Goal: Information Seeking & Learning: Learn about a topic

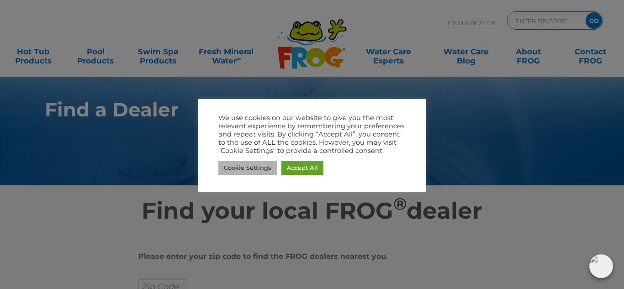
click at [234, 167] on link "Cookie Settings" at bounding box center [247, 168] width 58 height 14
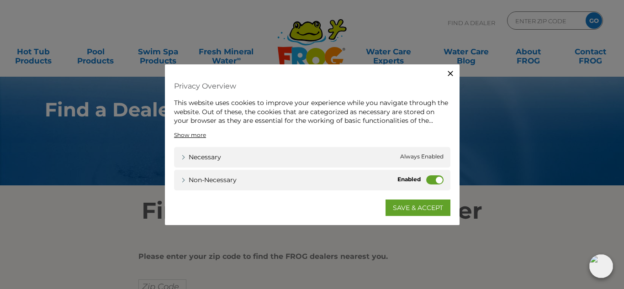
click at [451, 71] on icon "button" at bounding box center [450, 73] width 9 height 9
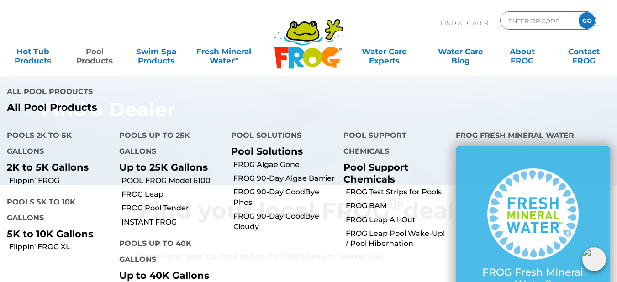
click at [88, 56] on link "Pool Products" at bounding box center [95, 51] width 48 height 18
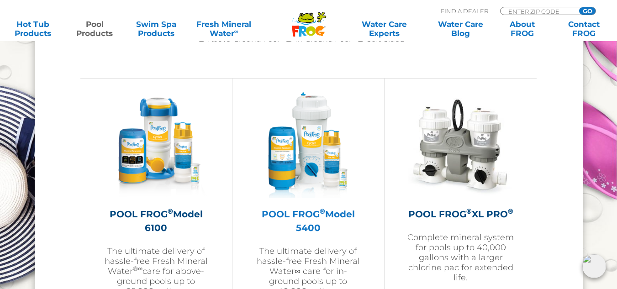
scroll to position [1325, 0]
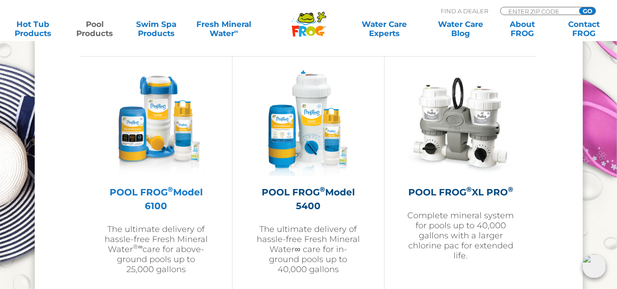
click at [156, 143] on img at bounding box center [156, 123] width 106 height 106
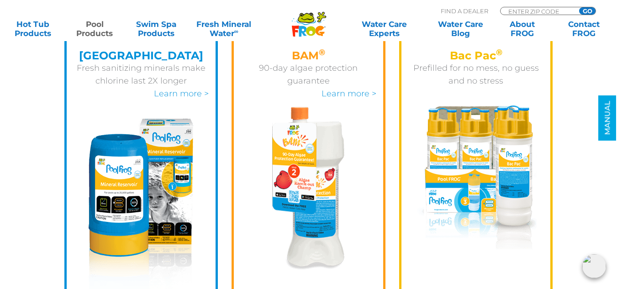
scroll to position [1371, 0]
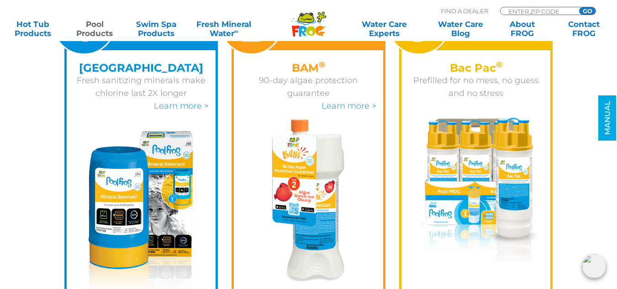
click at [480, 183] on img at bounding box center [476, 190] width 121 height 144
click at [472, 154] on img at bounding box center [476, 190] width 121 height 144
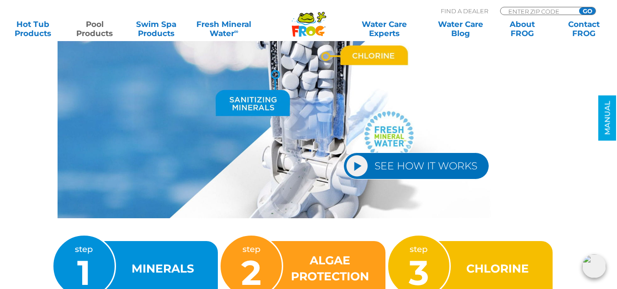
scroll to position [1142, 0]
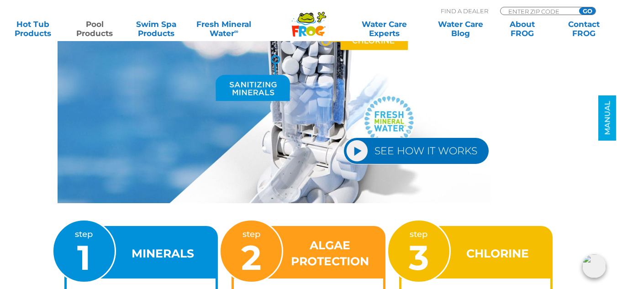
click at [266, 87] on img at bounding box center [309, 103] width 503 height 200
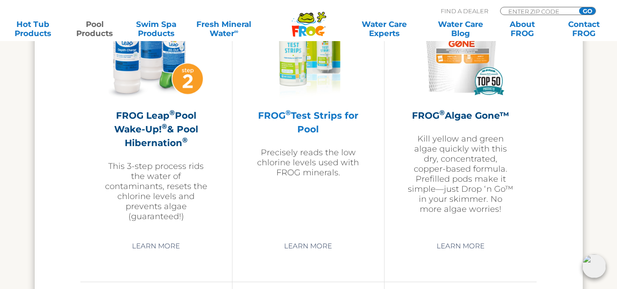
scroll to position [2604, 0]
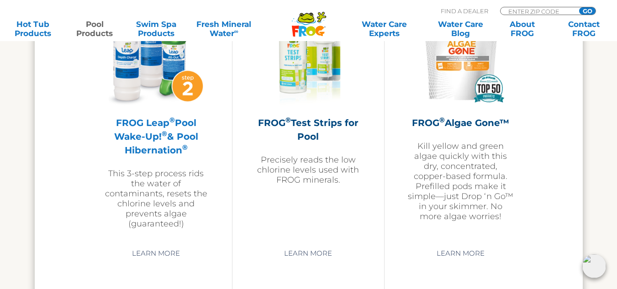
click at [149, 137] on h2 "FROG Leap ® Pool Wake-Up! ® & Pool Hibernation ®" at bounding box center [156, 136] width 106 height 41
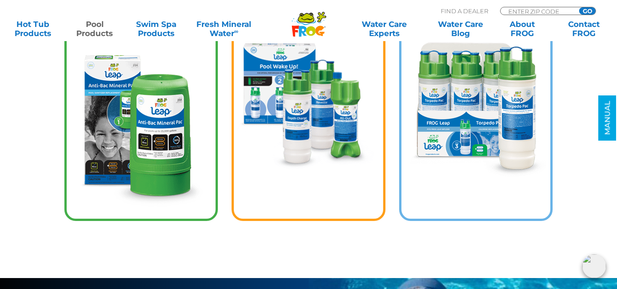
scroll to position [2147, 0]
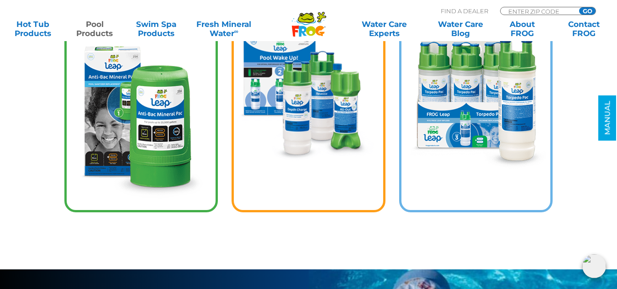
click at [464, 104] on img at bounding box center [476, 101] width 142 height 135
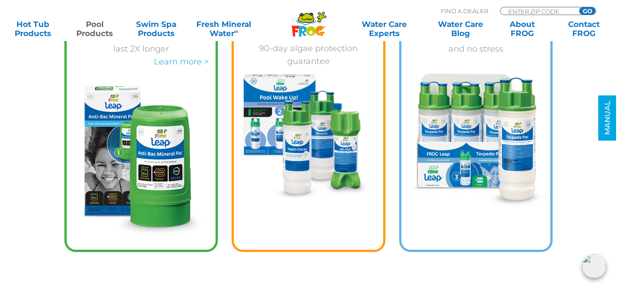
scroll to position [2056, 0]
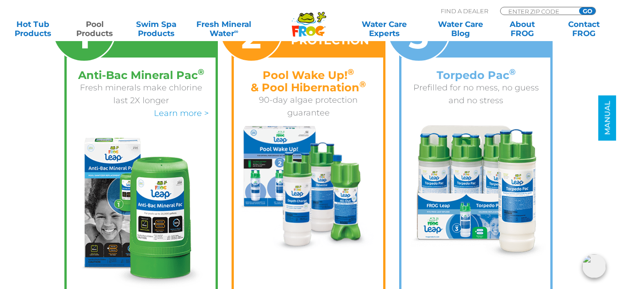
click at [477, 76] on h4 "Torpedo Pac ®" at bounding box center [476, 75] width 136 height 12
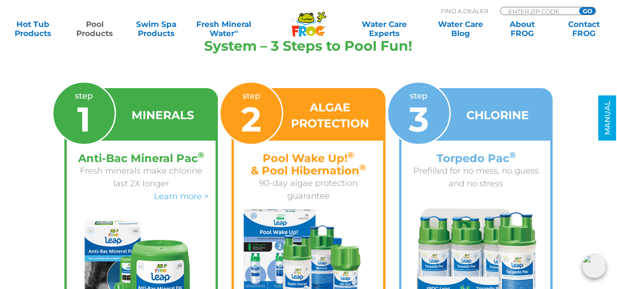
scroll to position [1964, 0]
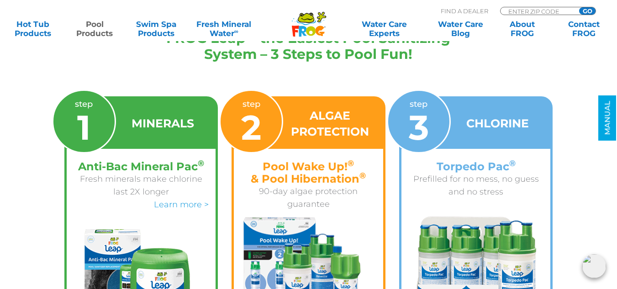
click at [432, 122] on div "step 3" at bounding box center [419, 122] width 64 height 64
click at [498, 125] on h3 "CHLORINE" at bounding box center [497, 124] width 63 height 16
click at [498, 124] on h3 "CHLORINE" at bounding box center [497, 124] width 63 height 16
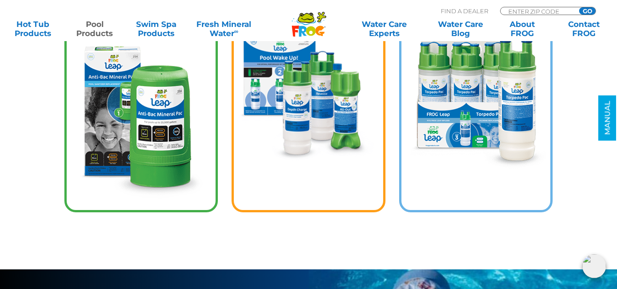
scroll to position [2101, 0]
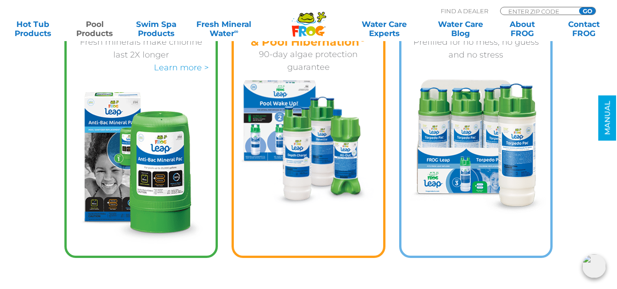
click at [465, 143] on img at bounding box center [476, 146] width 142 height 135
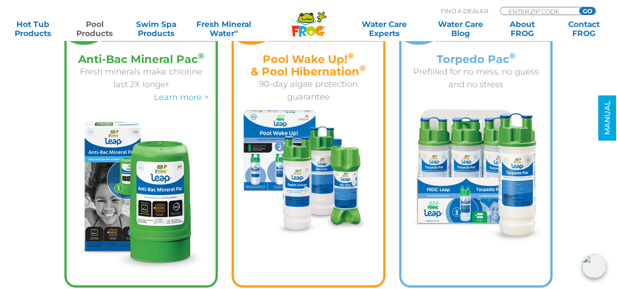
scroll to position [2056, 0]
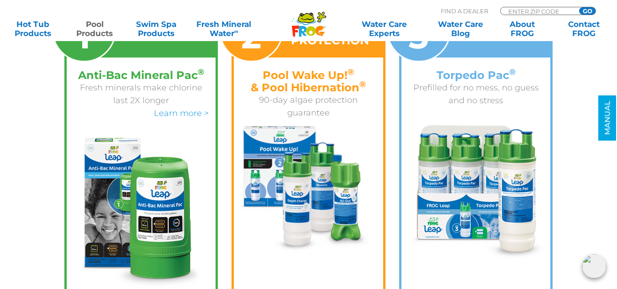
click at [454, 155] on img at bounding box center [476, 192] width 142 height 135
click at [454, 156] on img at bounding box center [476, 192] width 142 height 135
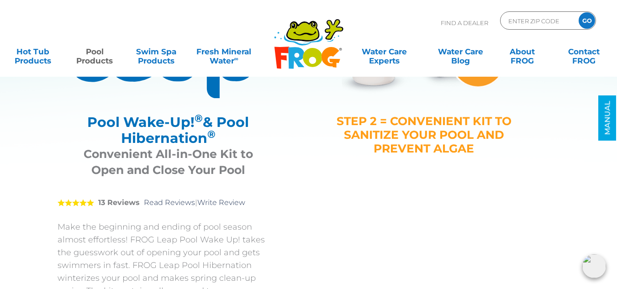
scroll to position [0, 0]
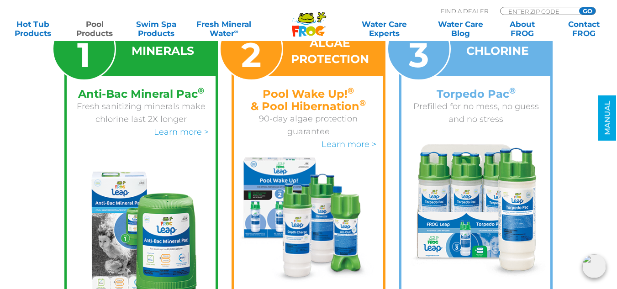
scroll to position [1508, 0]
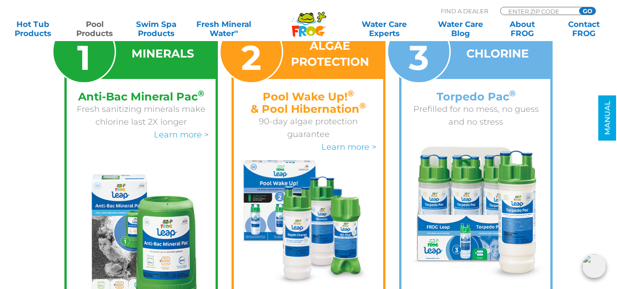
click at [466, 159] on img at bounding box center [476, 214] width 142 height 135
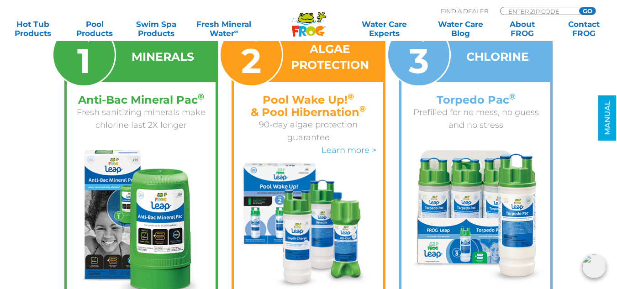
scroll to position [1371, 0]
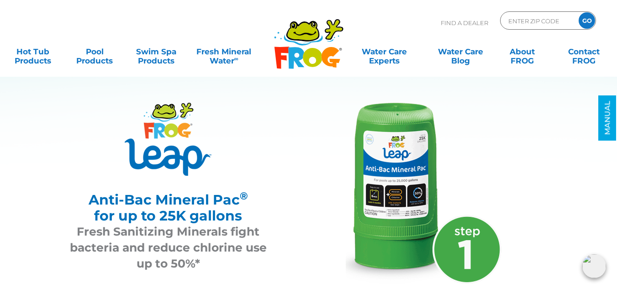
click at [412, 145] on img at bounding box center [424, 194] width 156 height 182
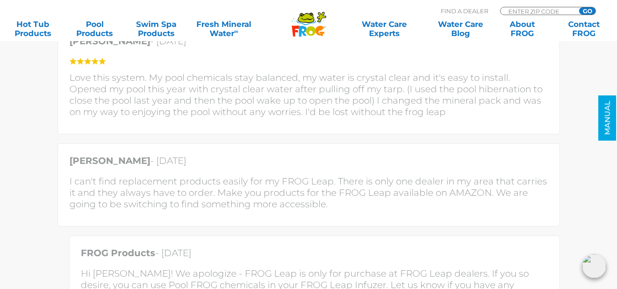
scroll to position [2193, 0]
